Goal: Transaction & Acquisition: Book appointment/travel/reservation

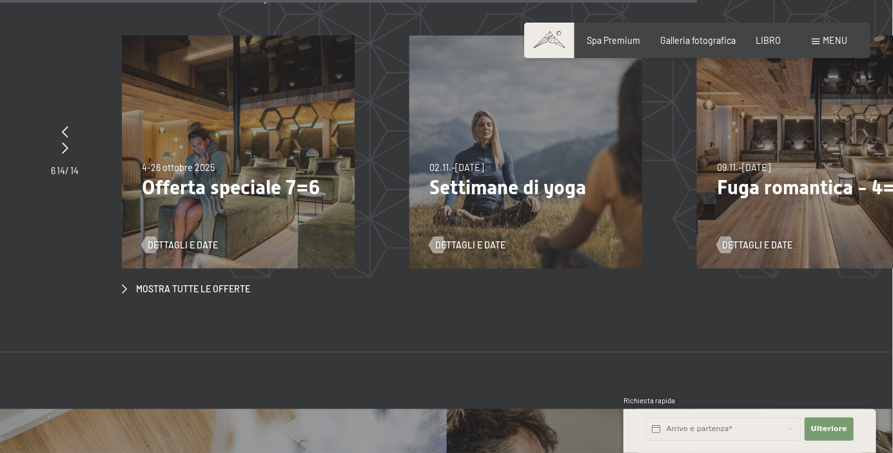
scroll to position [4084, 0]
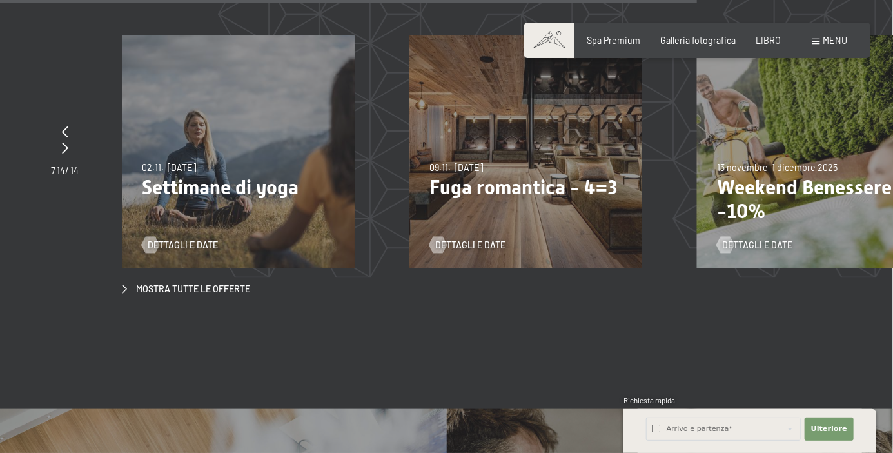
click at [550, 182] on div "[DATE]–[DATE] [DATE]–[DATE] [DATE]–[DATE] [DATE]–[DATE] [DATE]–[DATE] [DATE]–[D…" at bounding box center [526, 151] width 233 height 233
click at [497, 239] on font "Dettagli e date" at bounding box center [470, 244] width 70 height 11
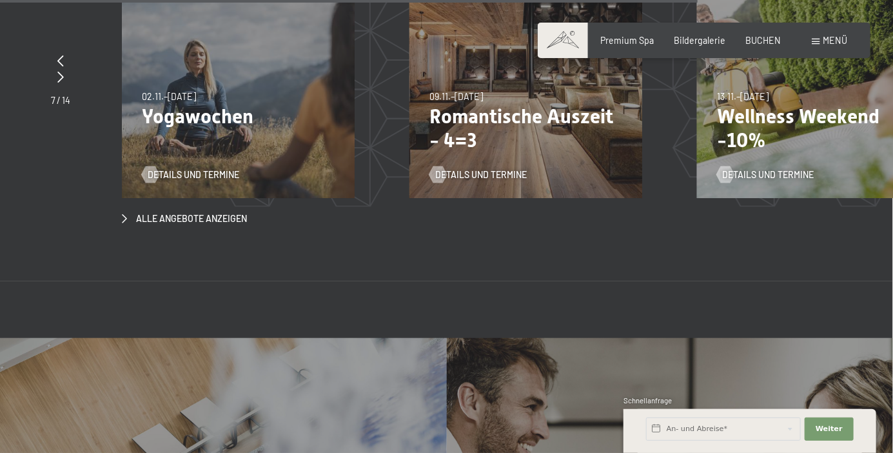
scroll to position [4137, 0]
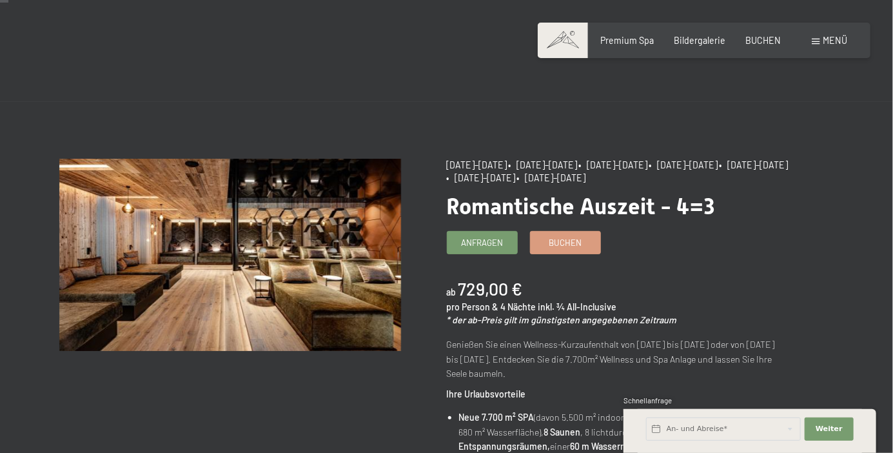
scroll to position [12, 0]
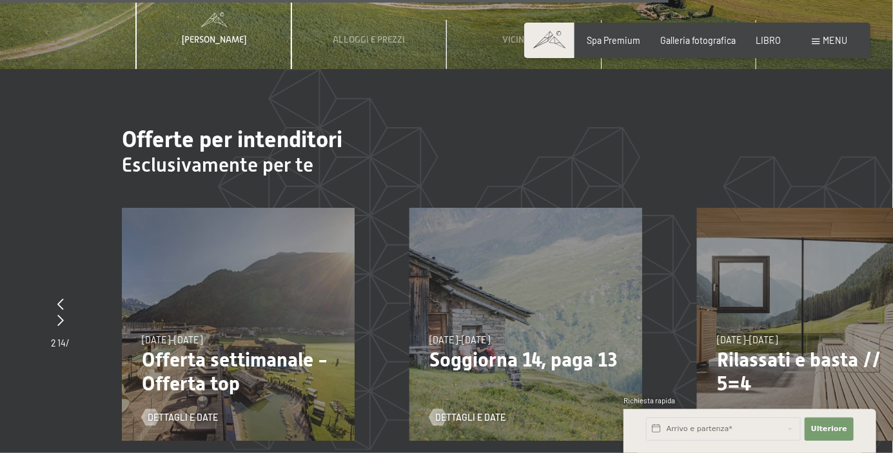
scroll to position [3917, 0]
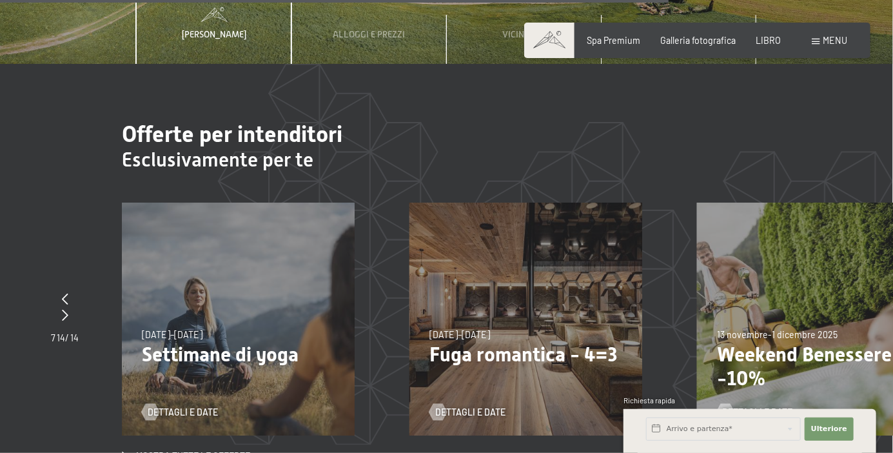
click at [562, 343] on font "Fuga romantica - 4=3" at bounding box center [524, 354] width 188 height 23
click at [536, 343] on font "Fuga romantica - 4=3" at bounding box center [524, 354] width 188 height 23
click at [486, 402] on div "09.11.–05.12.2025 08.12.–19.12.2025 11.01.–23.01.2026 08.03.–27.03.2026 29.03.–…" at bounding box center [526, 319] width 233 height 233
click at [490, 399] on div "09.11.–05.12.2025 08.12.–19.12.2025 11.01.–23.01.2026 08.03.–27.03.2026 29.03.–…" at bounding box center [526, 319] width 233 height 233
click at [495, 406] on font "Dettagli e date" at bounding box center [470, 411] width 70 height 11
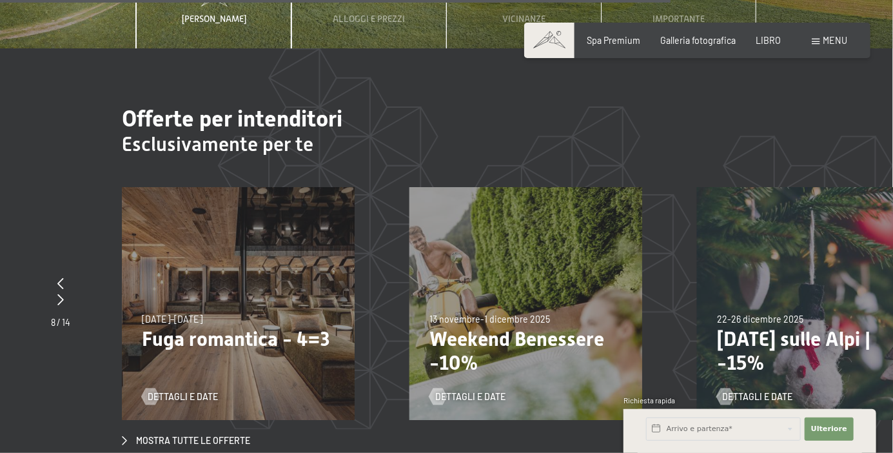
scroll to position [3958, 0]
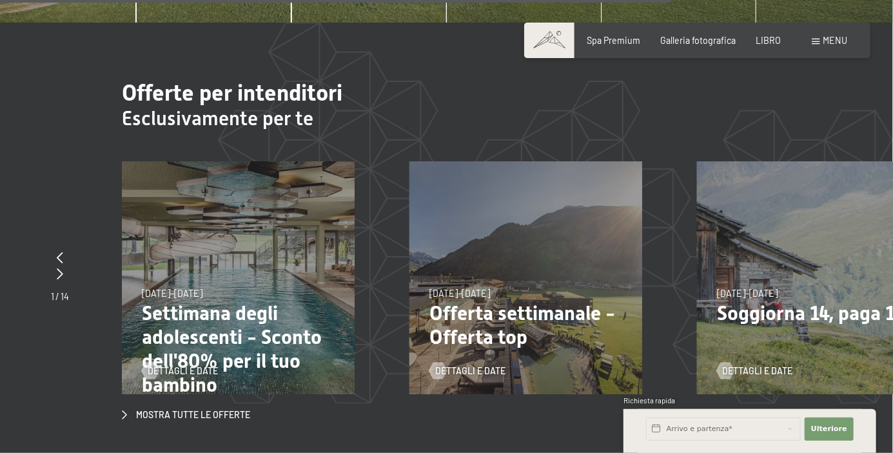
click at [507, 306] on font "Offerta settimanale - Offerta top" at bounding box center [523, 324] width 186 height 47
click at [499, 365] on font "Dettagli e date" at bounding box center [470, 370] width 70 height 11
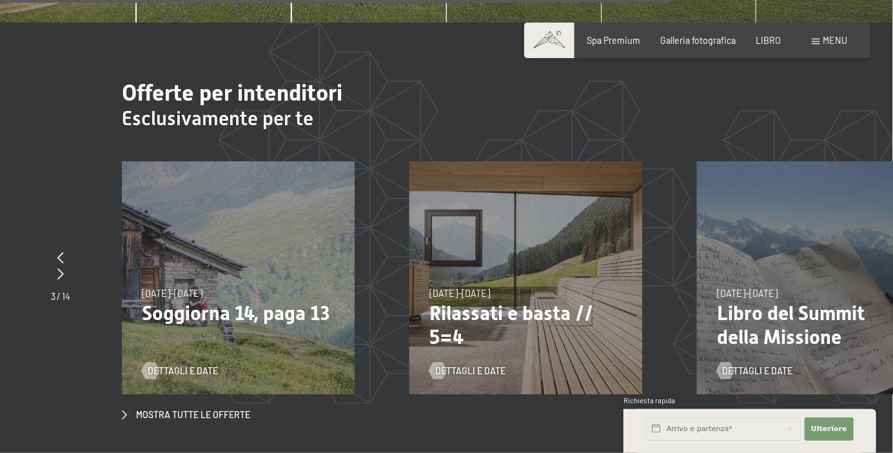
click at [485, 365] on font "Dettagli e date" at bounding box center [470, 370] width 70 height 11
click at [489, 365] on font "Dettagli e date" at bounding box center [470, 370] width 70 height 11
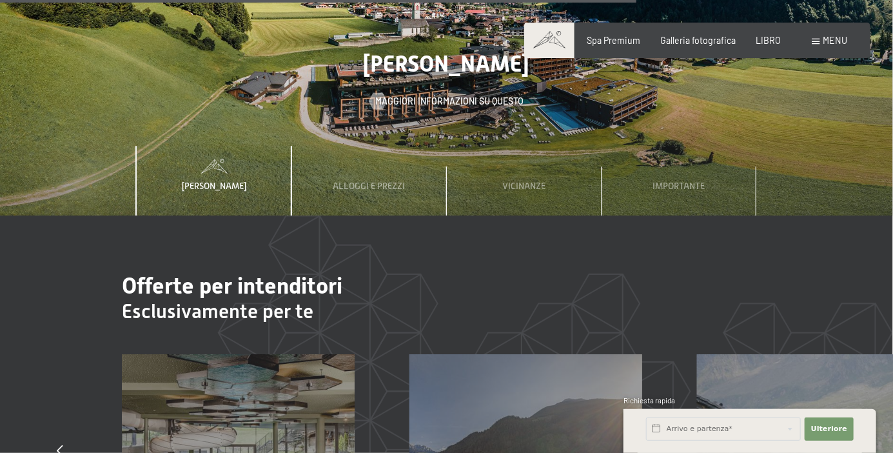
scroll to position [3757, 0]
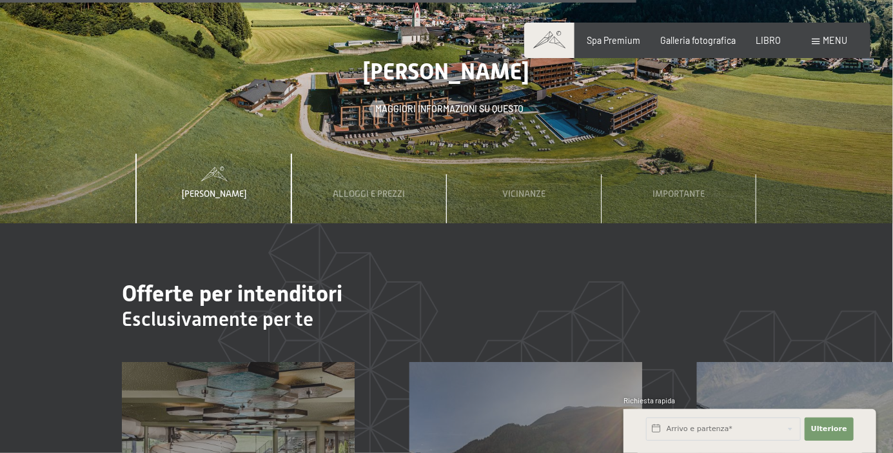
click at [382, 188] on font "Alloggi e prezzi" at bounding box center [369, 193] width 72 height 10
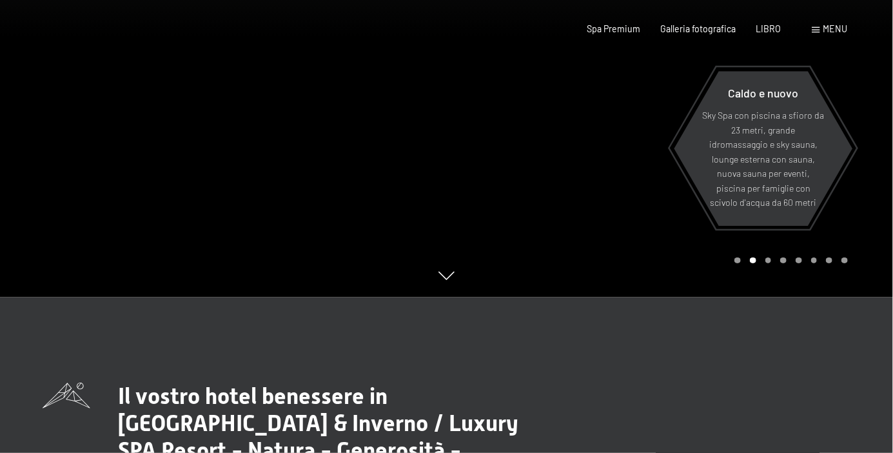
scroll to position [0, 0]
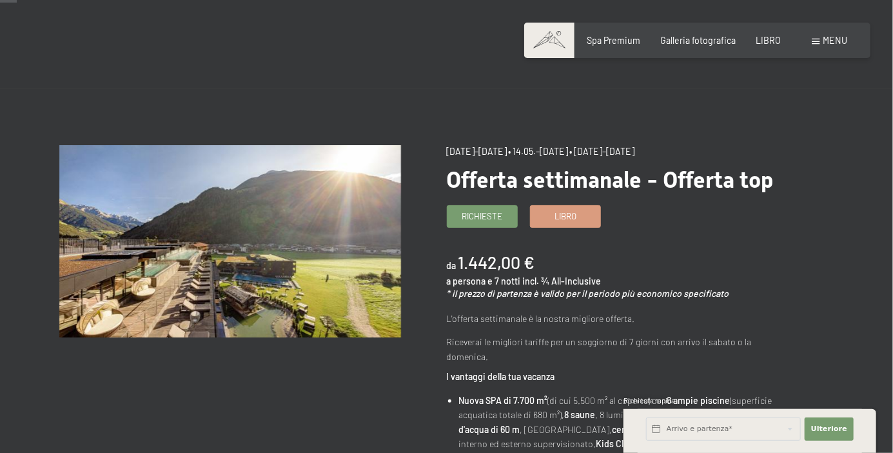
scroll to position [25, 0]
